Goal: Purchase product/service

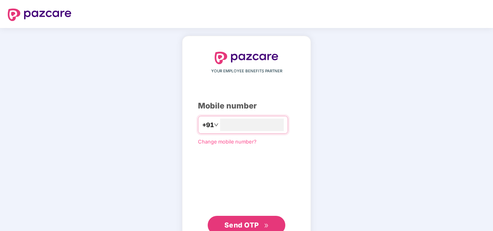
scroll to position [26, 0]
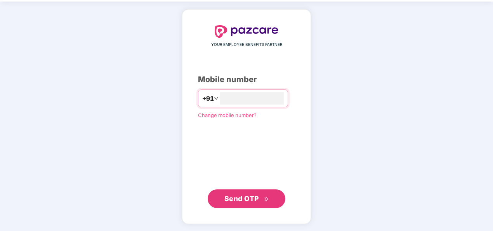
type input "**********"
click at [245, 198] on span "Send OTP" at bounding box center [242, 198] width 35 height 8
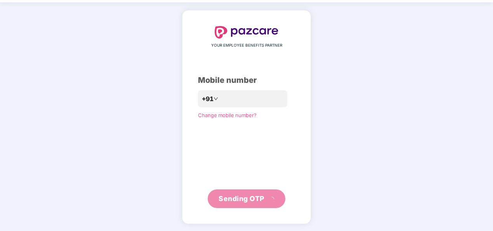
scroll to position [23, 0]
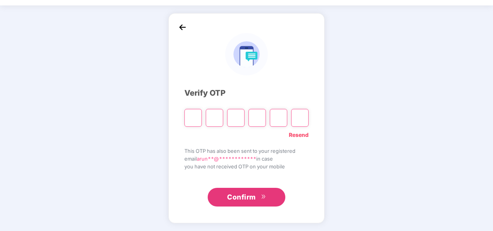
type input "*"
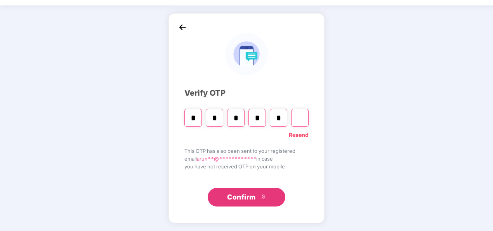
type input "*"
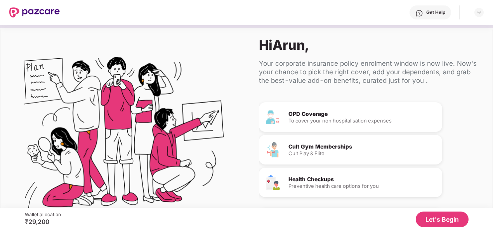
scroll to position [0, 0]
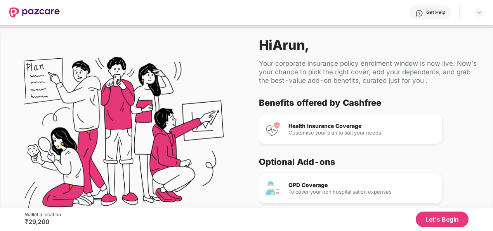
click at [438, 226] on button "Let's Begin" at bounding box center [442, 219] width 53 height 16
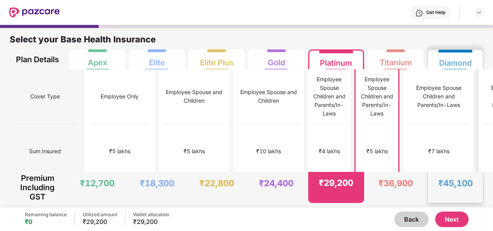
click at [459, 183] on div "₹45,100" at bounding box center [456, 183] width 35 height 11
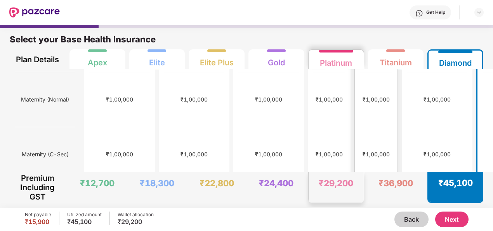
scroll to position [254, 0]
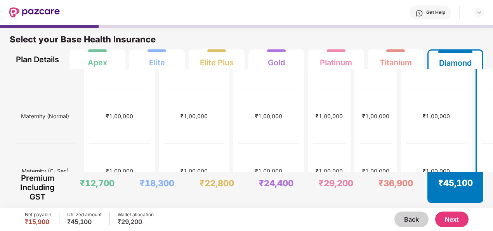
click at [455, 220] on button "Next" at bounding box center [451, 219] width 33 height 16
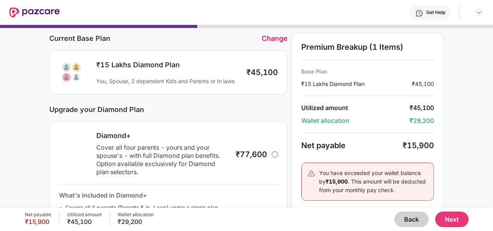
scroll to position [32, 0]
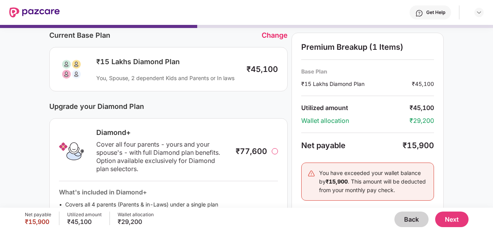
click at [273, 149] on div at bounding box center [275, 151] width 6 height 6
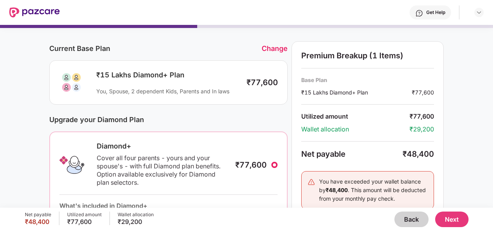
scroll to position [0, 0]
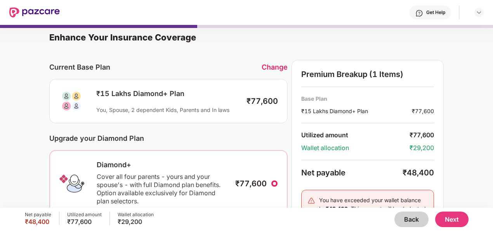
click at [179, 103] on div "₹15 Lakhs Diamond+ Plan You, Spouse, 2 dependent Kids, Parents and In laws" at bounding box center [165, 101] width 147 height 24
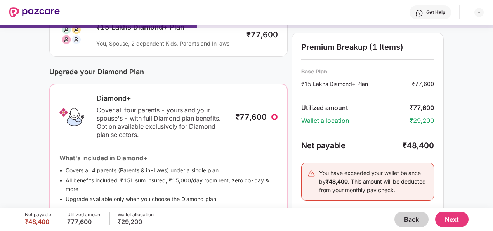
scroll to position [67, 0]
click at [277, 116] on div at bounding box center [275, 116] width 6 height 6
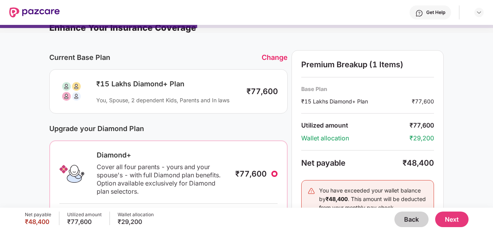
scroll to position [0, 0]
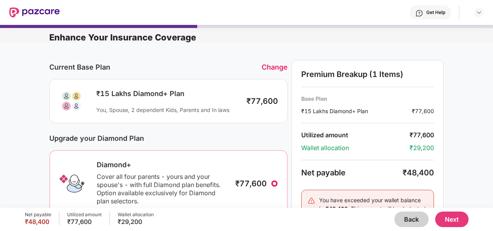
click at [273, 64] on div "Change" at bounding box center [275, 67] width 26 height 8
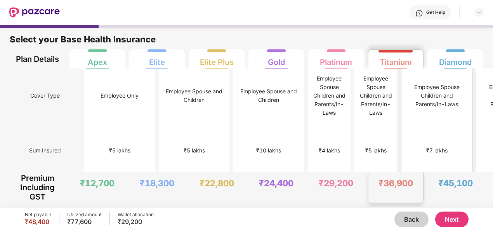
click at [407, 123] on div "₹7 lakhs" at bounding box center [437, 150] width 61 height 55
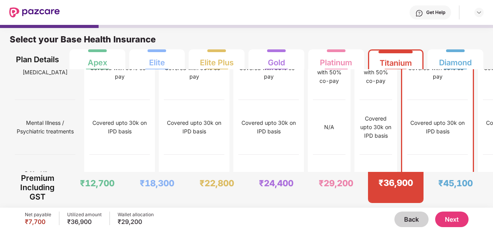
scroll to position [1263, 0]
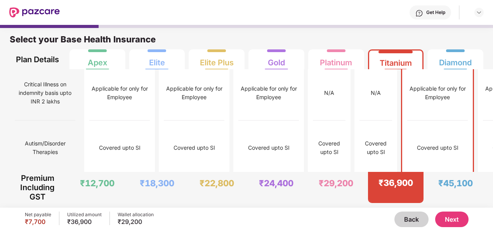
click at [408, 120] on div "Covered upto SI" at bounding box center [438, 147] width 61 height 55
